Goal: Task Accomplishment & Management: Manage account settings

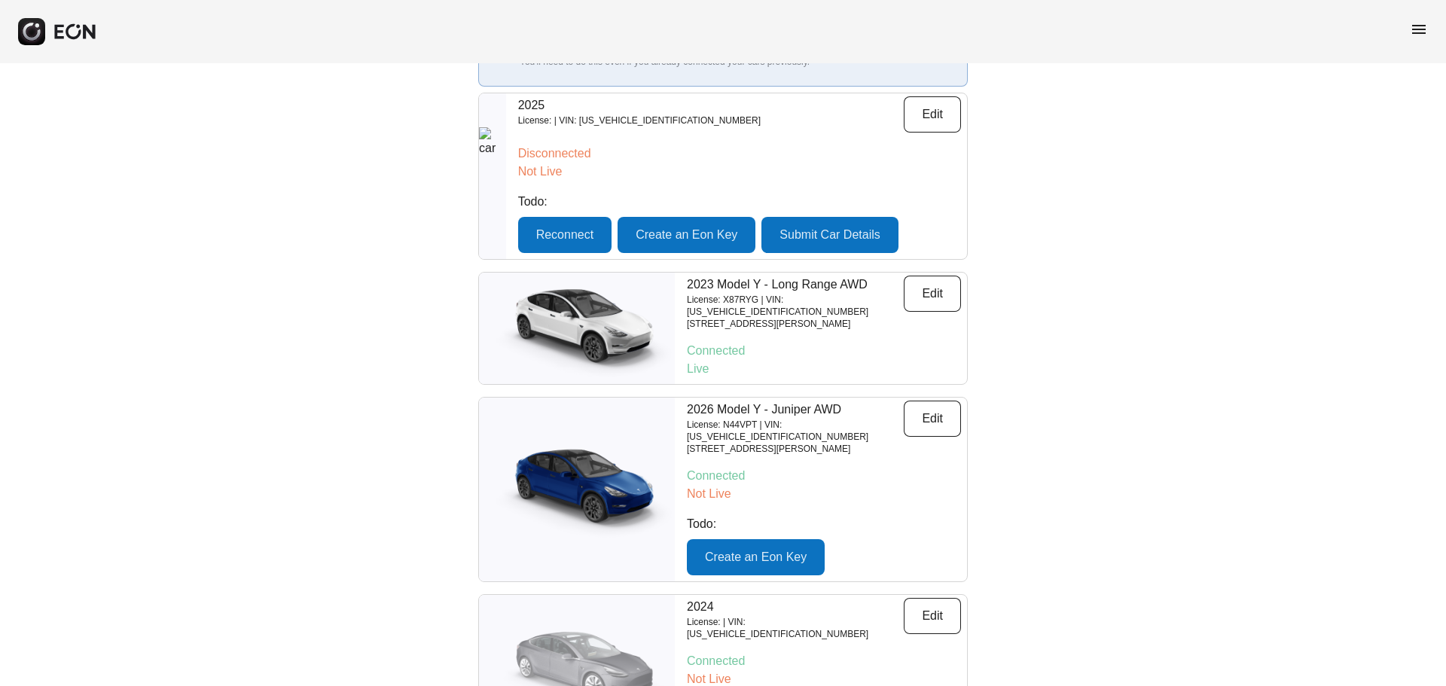
scroll to position [151, 0]
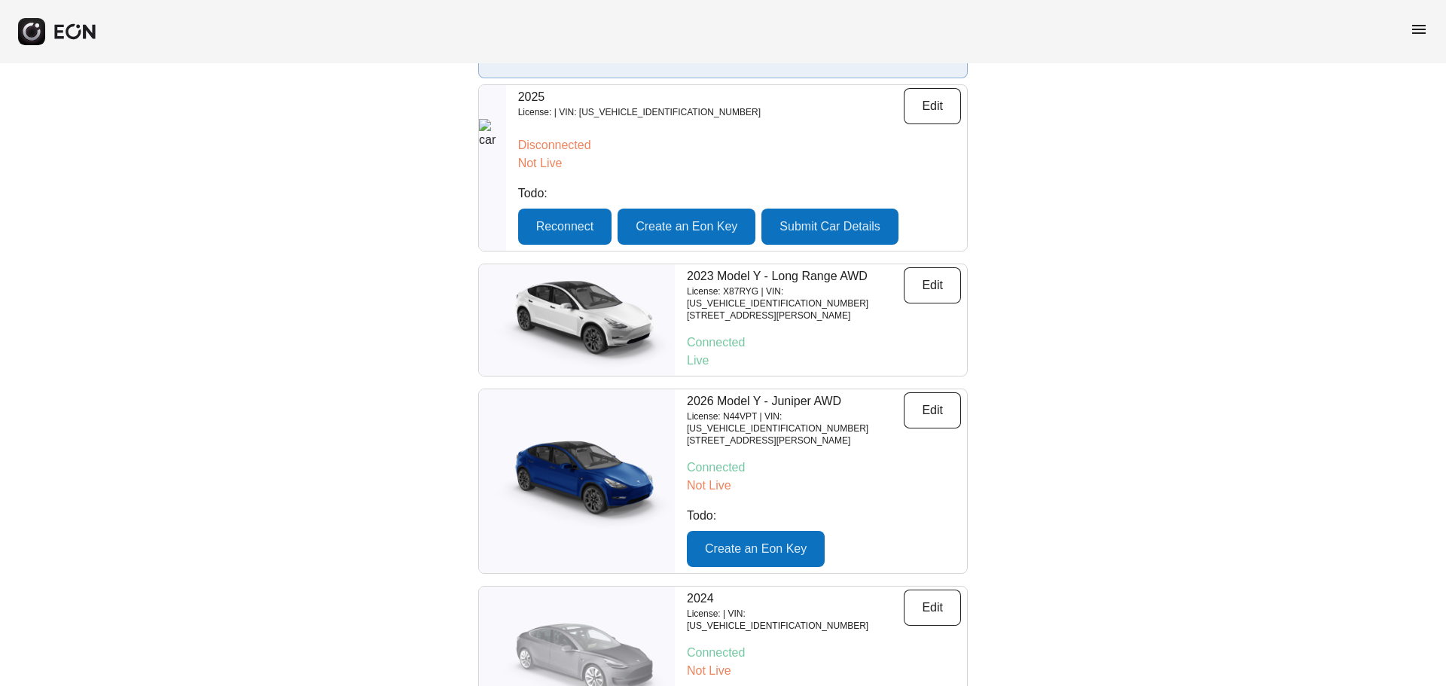
click at [602, 481] on img at bounding box center [577, 481] width 196 height 98
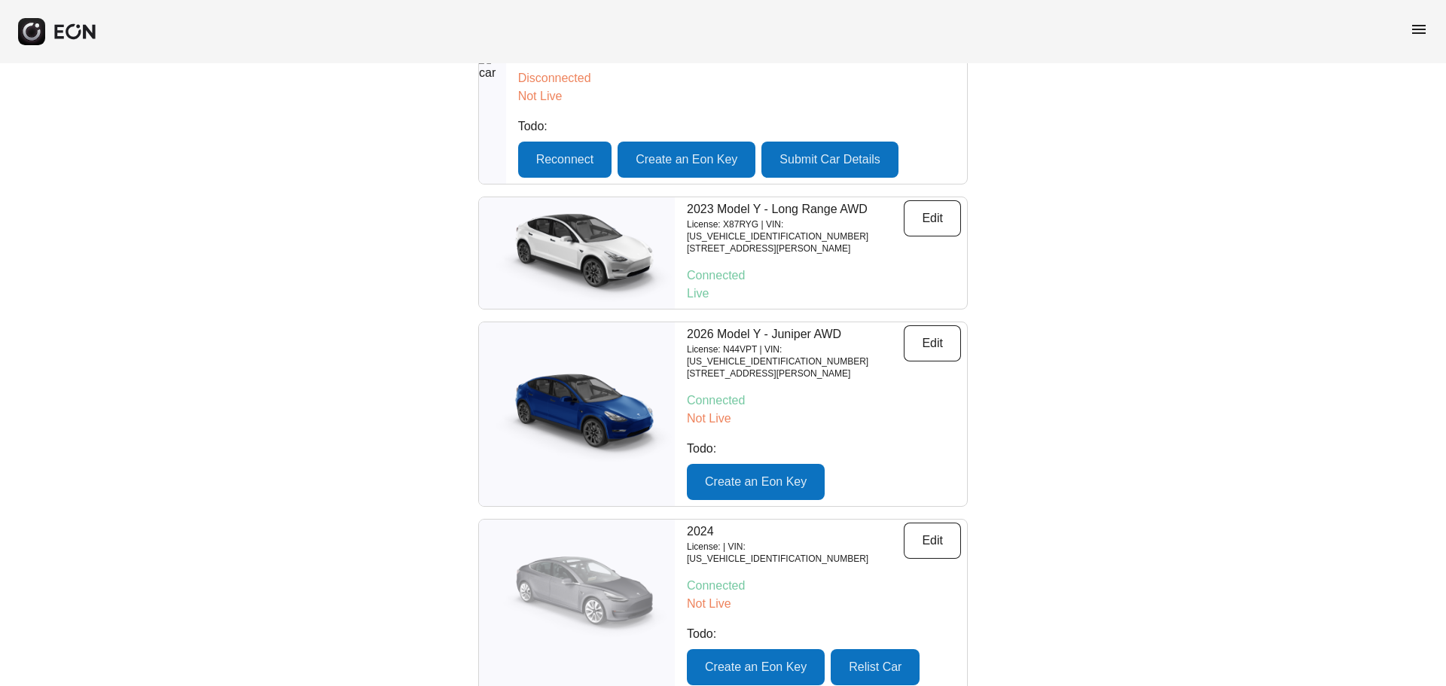
scroll to position [195, 0]
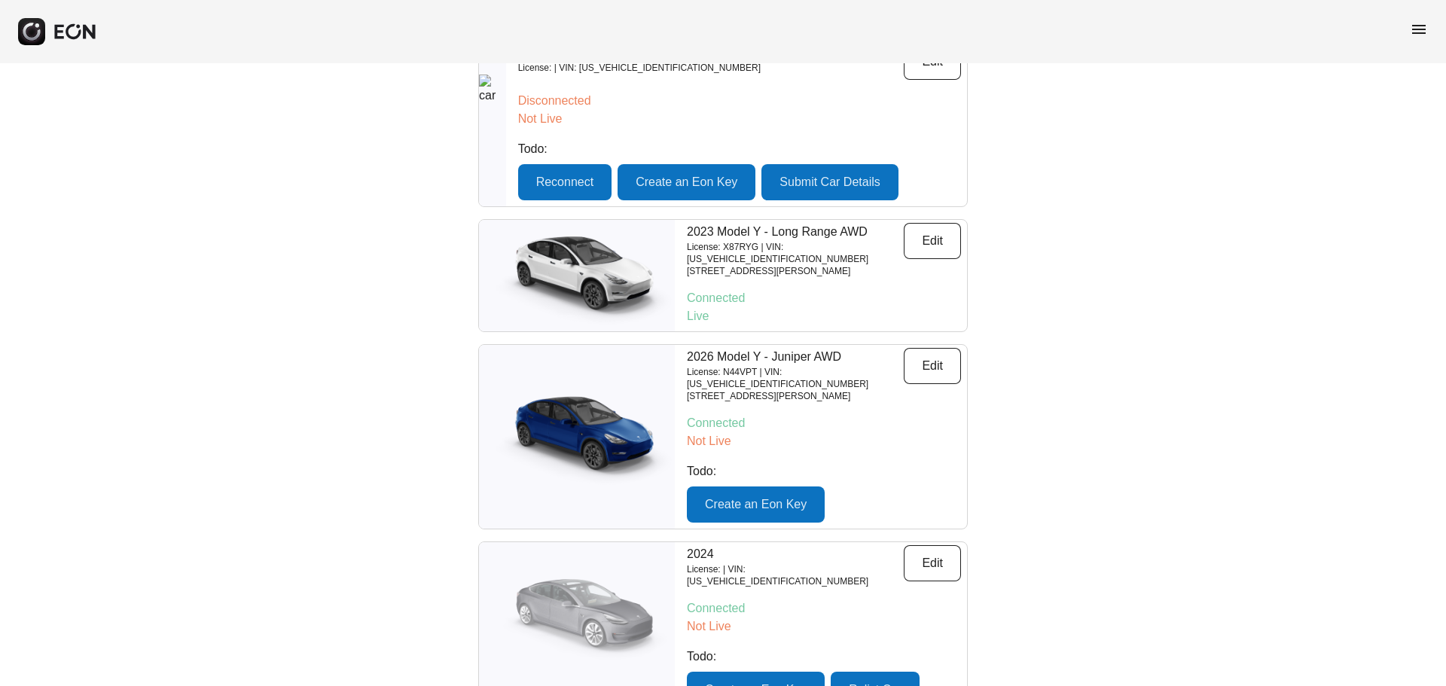
click at [600, 249] on img at bounding box center [577, 276] width 196 height 98
click at [579, 432] on img at bounding box center [577, 437] width 196 height 98
click at [939, 353] on button "Edit" at bounding box center [932, 366] width 57 height 36
